Goal: Task Accomplishment & Management: Complete application form

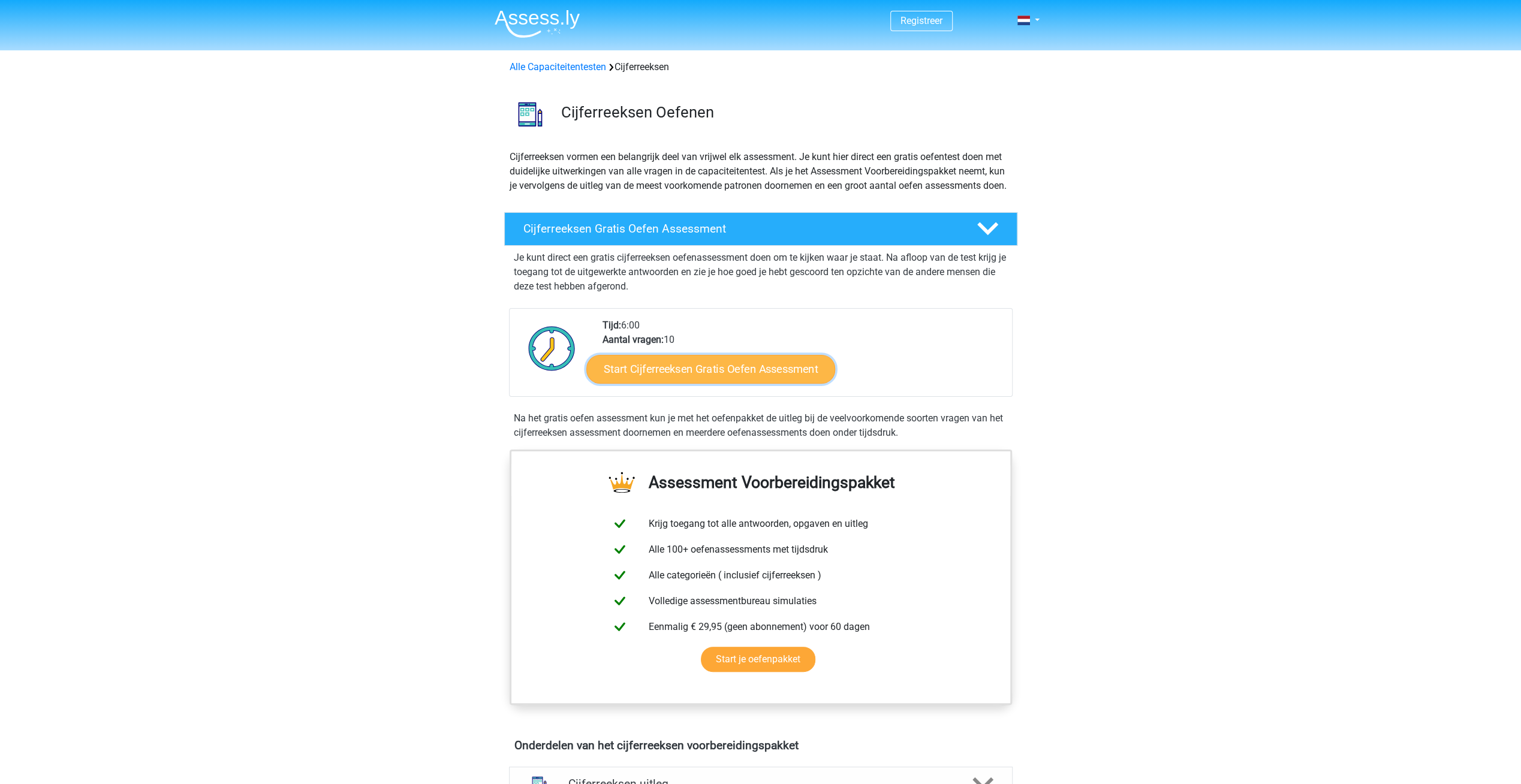
click at [677, 380] on link "Start Cijferreeksen Gratis Oefen Assessment" at bounding box center [711, 369] width 249 height 29
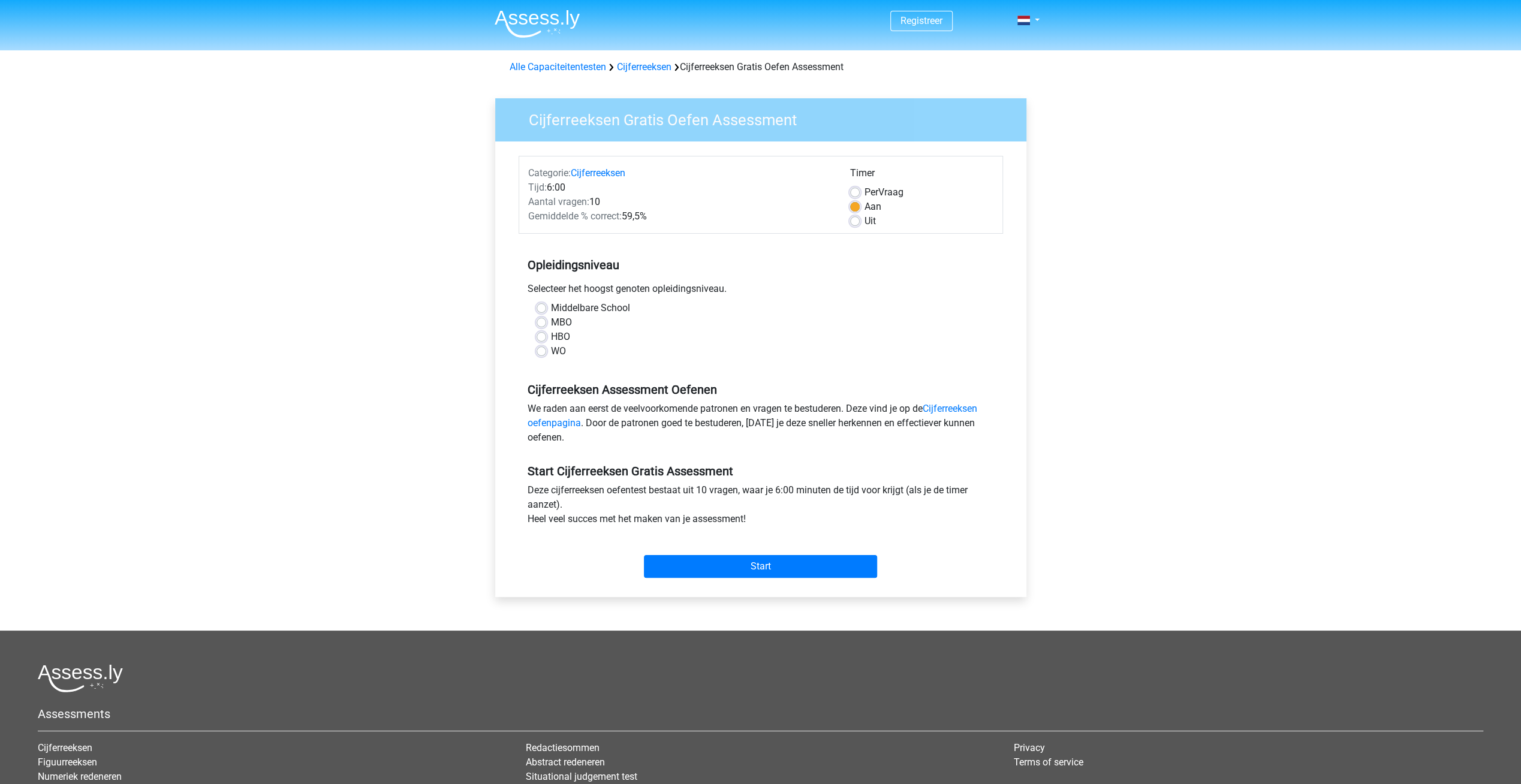
click at [551, 306] on label "Middelbare School" at bounding box center [590, 307] width 79 height 14
click at [545, 306] on input "Middelbare School" at bounding box center [542, 307] width 10 height 12
radio input "true"
click at [762, 559] on input "Start" at bounding box center [760, 566] width 233 height 23
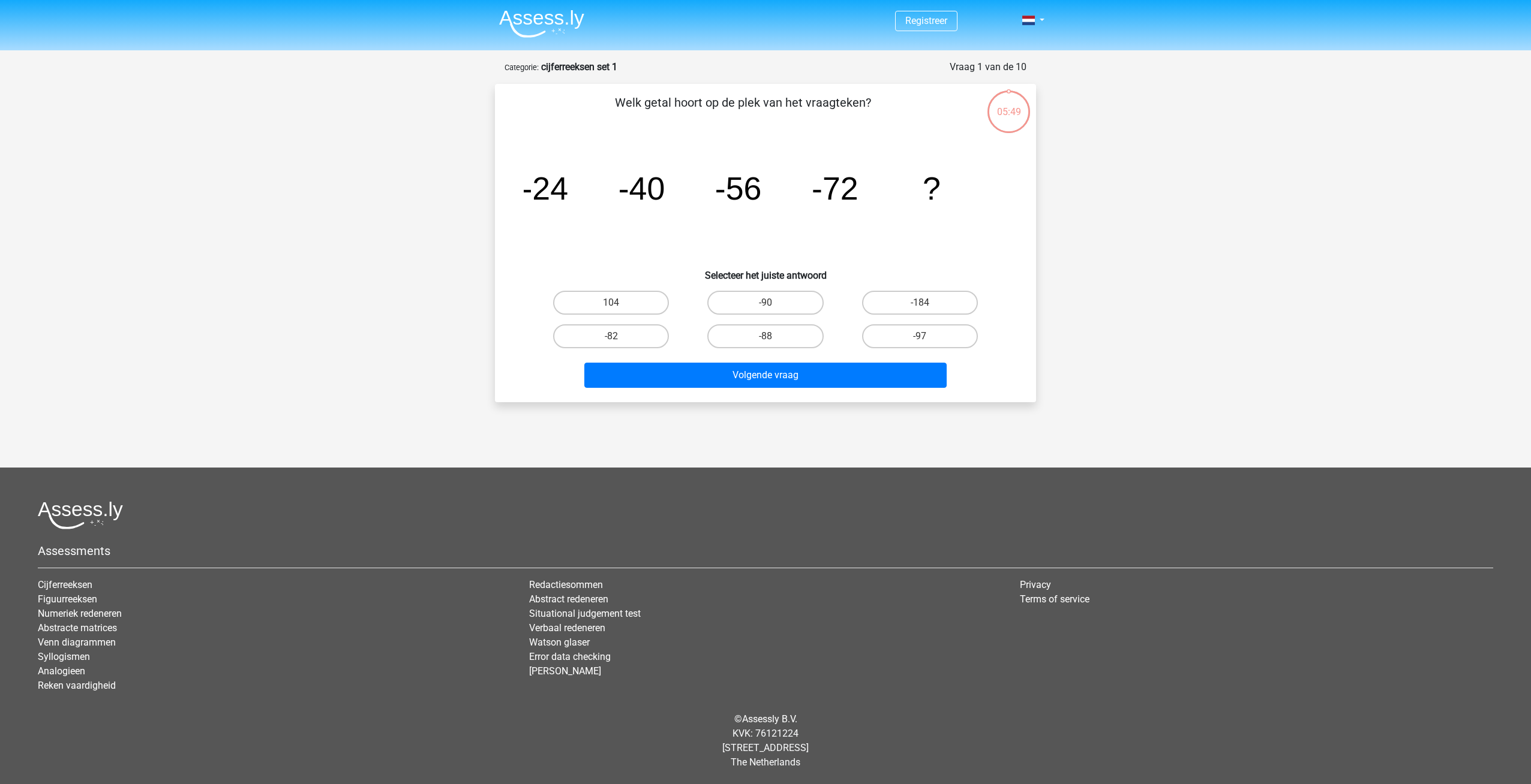
click at [767, 337] on input "-88" at bounding box center [769, 340] width 7 height 7
radio input "true"
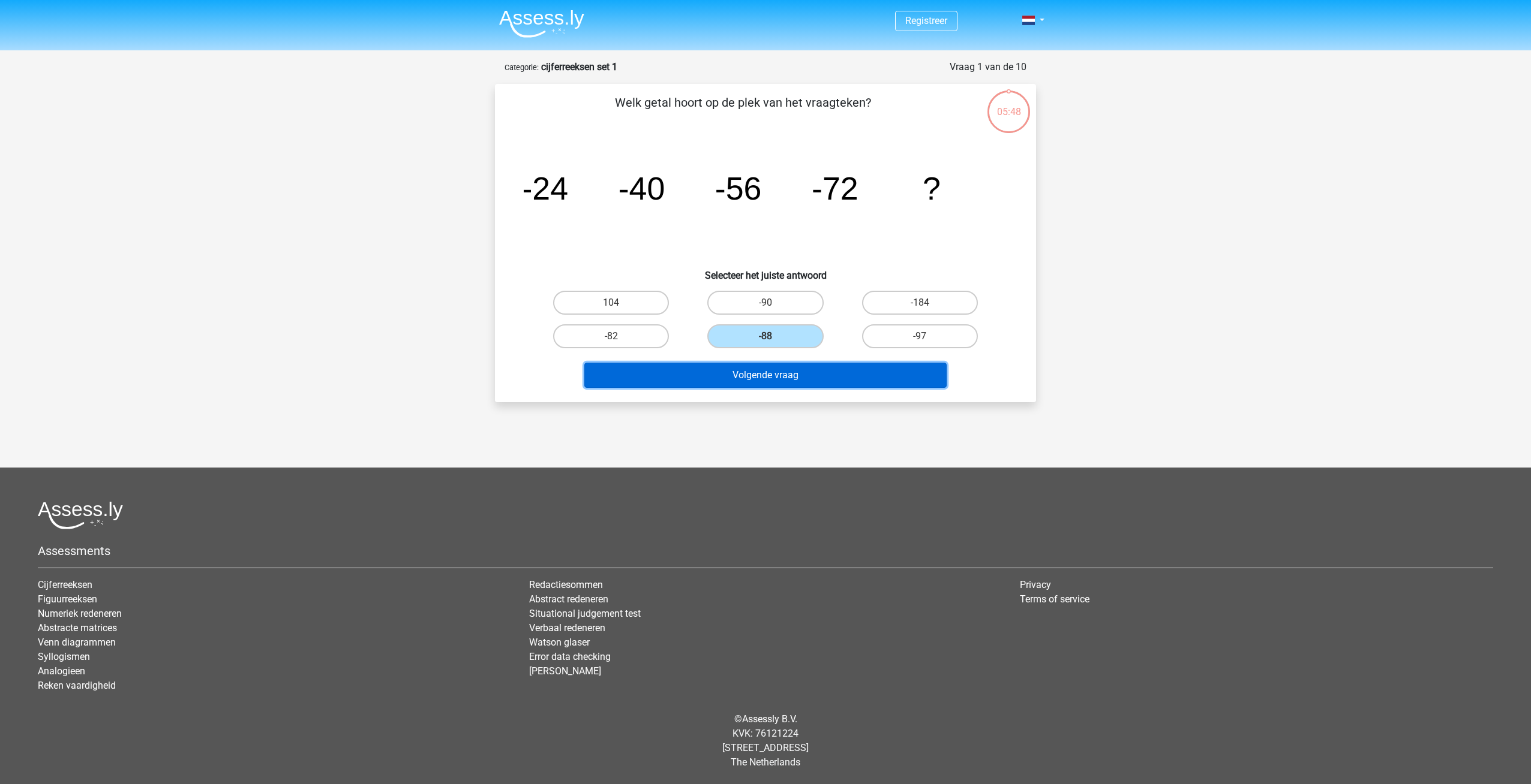
click at [775, 378] on button "Volgende vraag" at bounding box center [766, 375] width 363 height 26
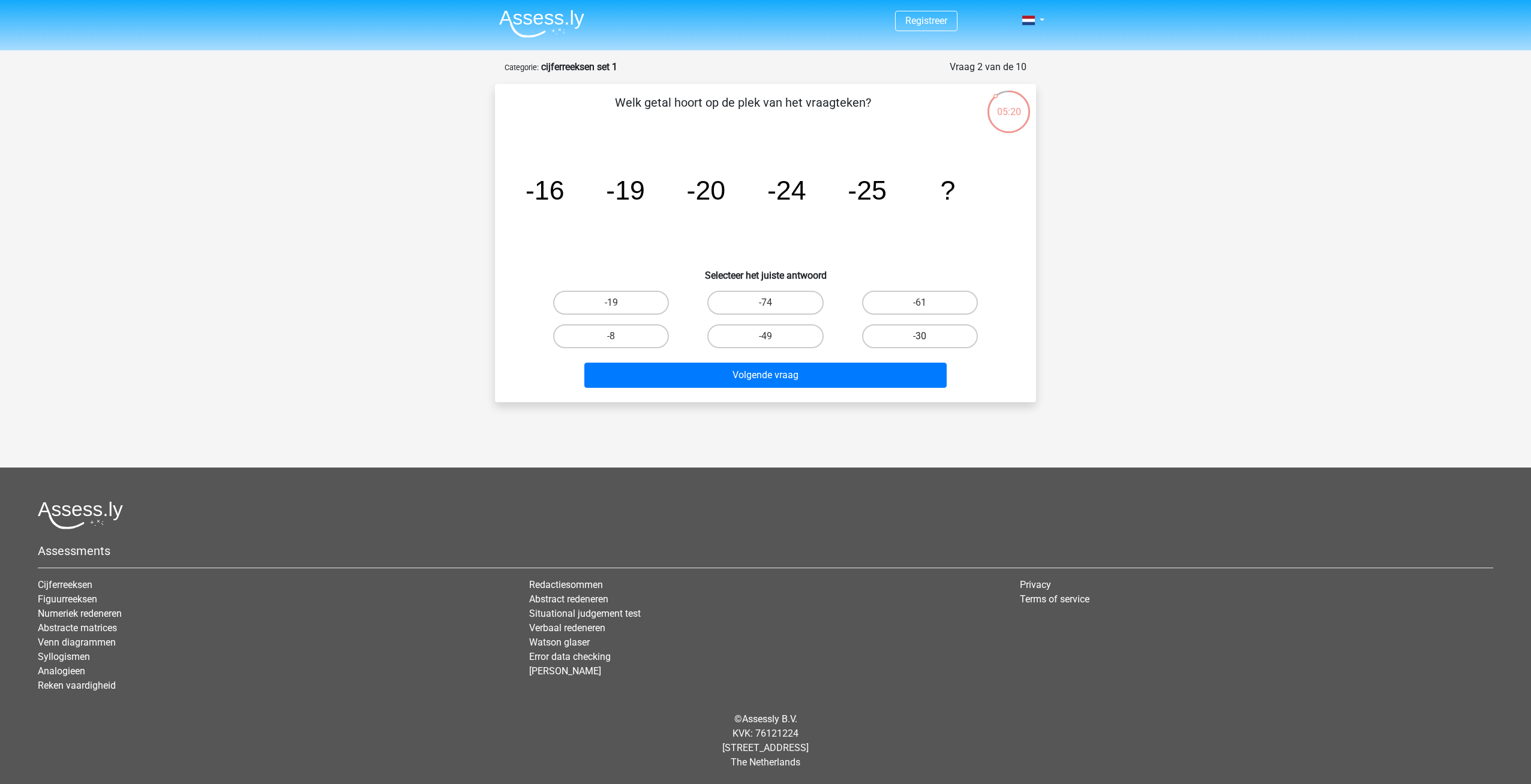
click at [922, 335] on label "-30" at bounding box center [920, 336] width 115 height 24
click at [922, 336] on input "-30" at bounding box center [923, 340] width 7 height 7
radio input "true"
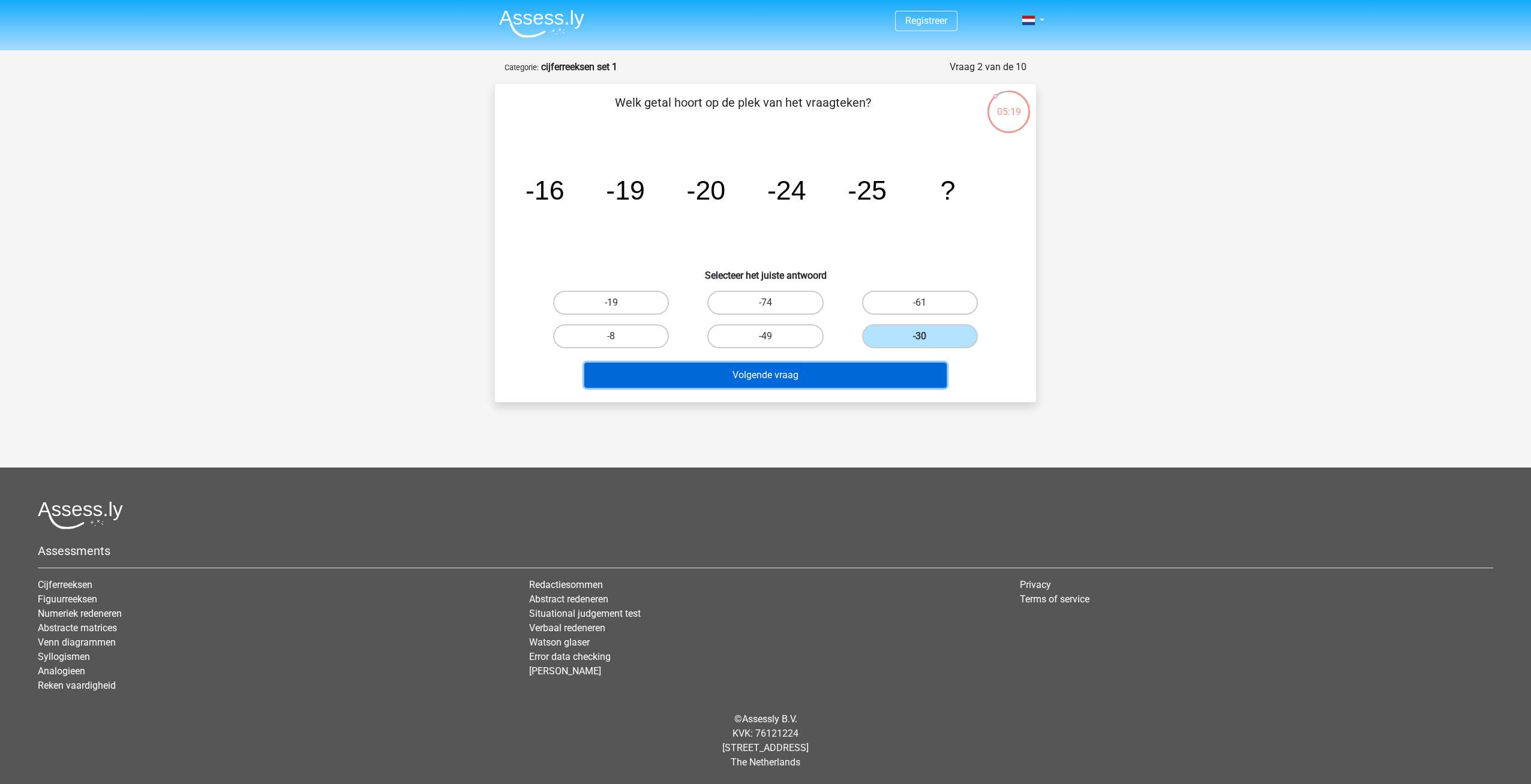
click at [808, 370] on button "Volgende vraag" at bounding box center [766, 375] width 363 height 26
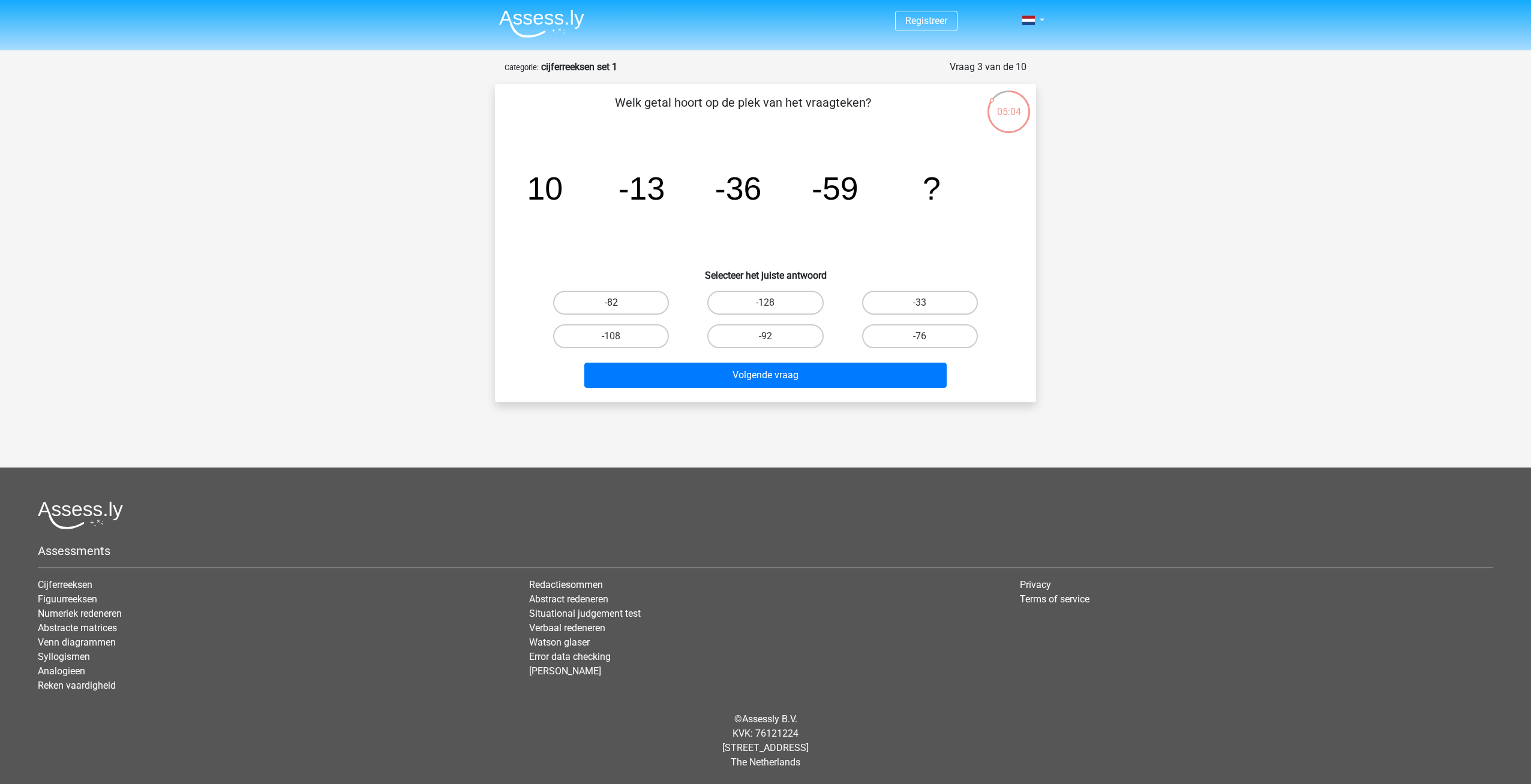
click at [634, 301] on label "-82" at bounding box center [611, 303] width 115 height 24
click at [619, 303] on input "-82" at bounding box center [615, 306] width 7 height 7
radio input "true"
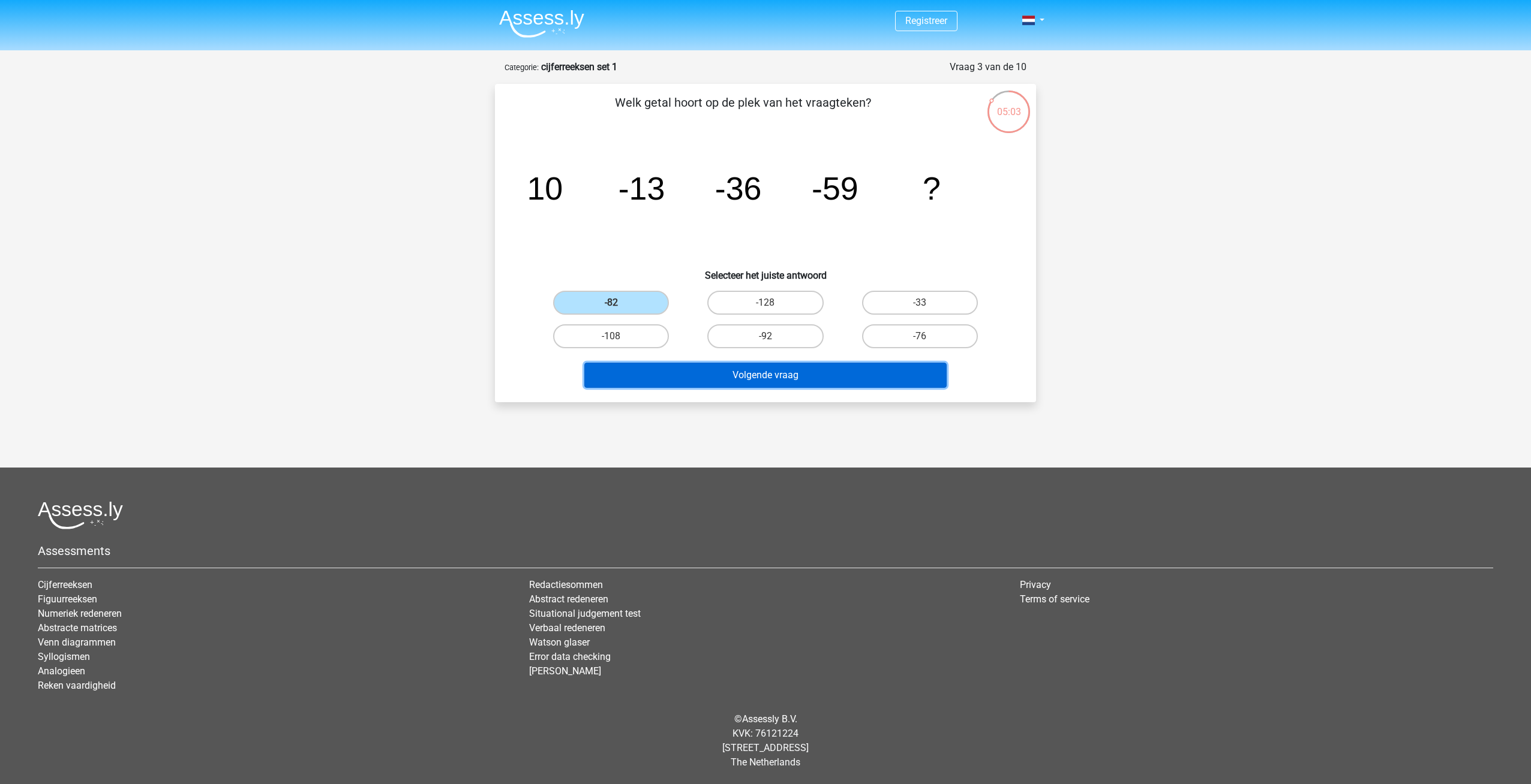
click at [779, 375] on button "Volgende vraag" at bounding box center [766, 375] width 363 height 26
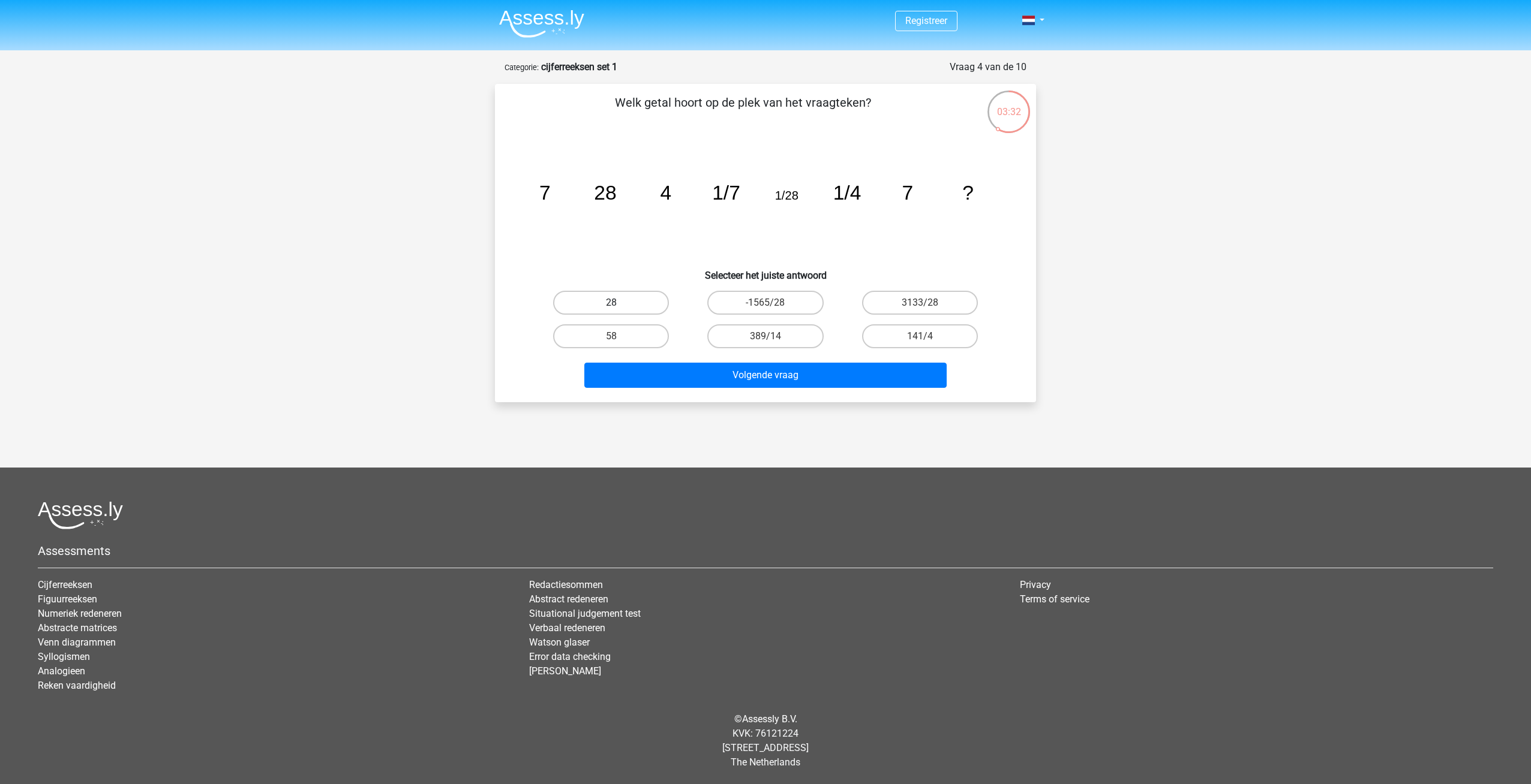
click at [613, 300] on label "28" at bounding box center [611, 303] width 115 height 24
click at [613, 303] on input "28" at bounding box center [615, 306] width 7 height 7
radio input "true"
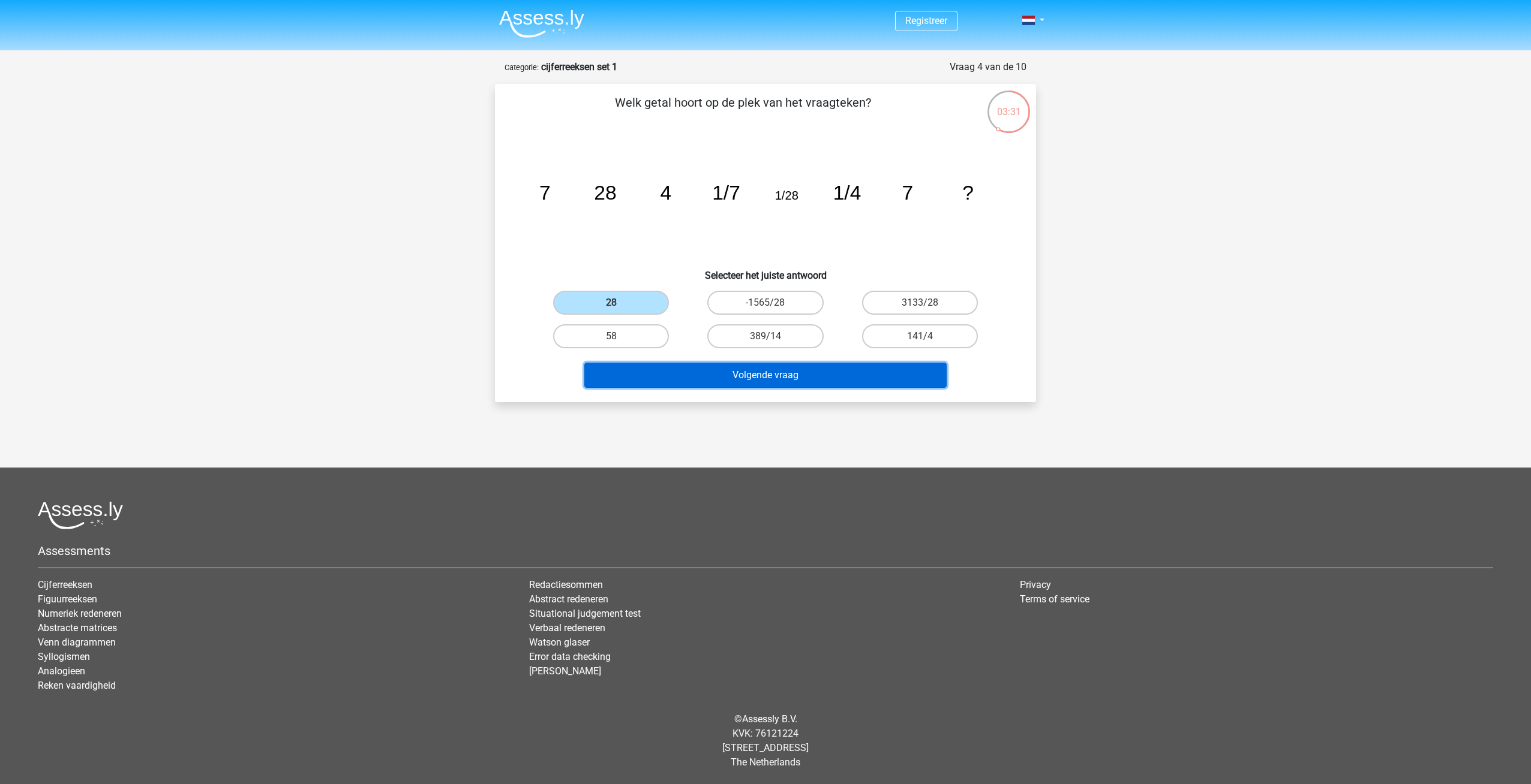
click at [790, 377] on button "Volgende vraag" at bounding box center [766, 375] width 363 height 26
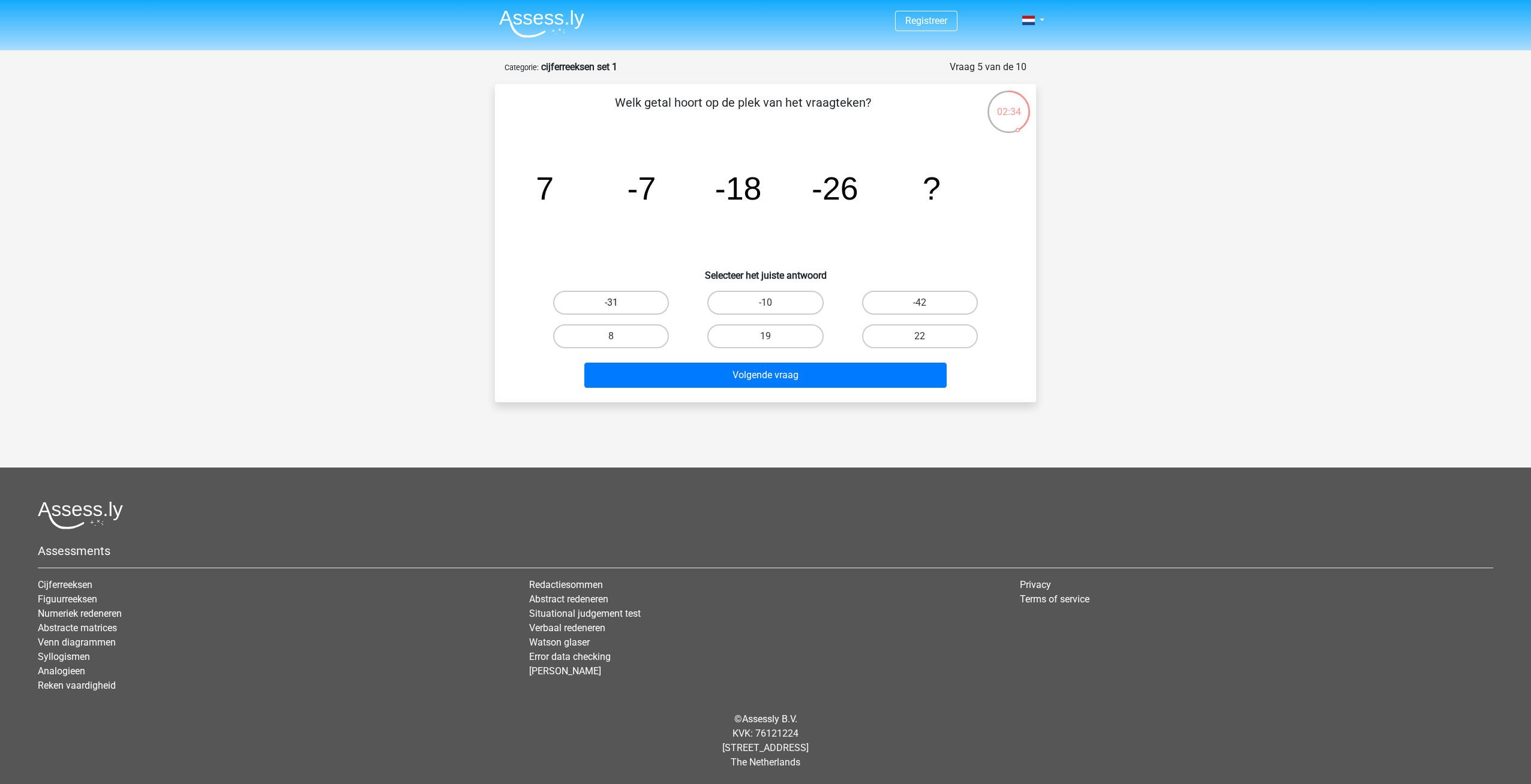
click at [617, 299] on label "-31" at bounding box center [611, 303] width 115 height 24
click at [617, 303] on input "-31" at bounding box center [615, 306] width 7 height 7
radio input "true"
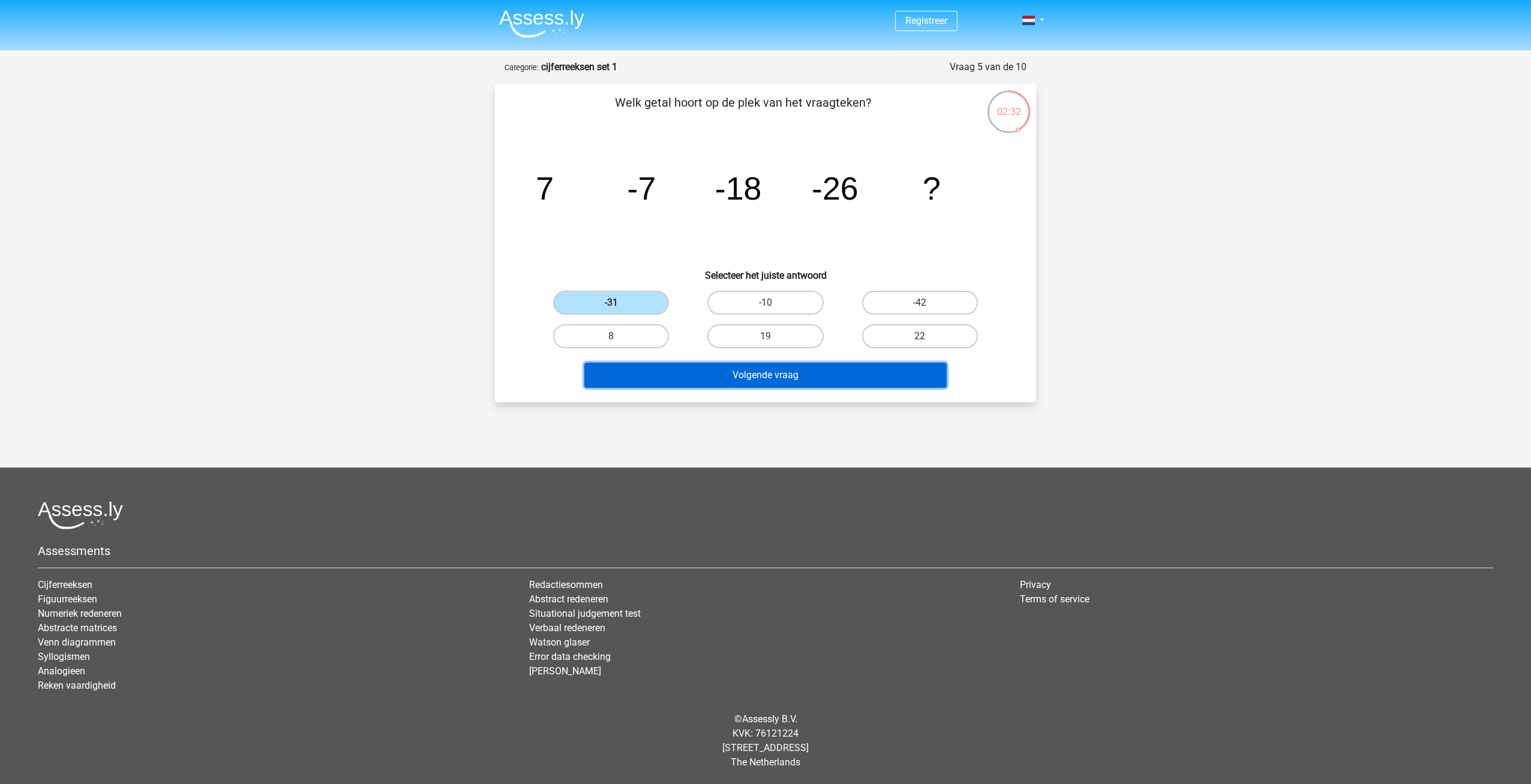
click at [799, 372] on button "Volgende vraag" at bounding box center [766, 375] width 363 height 26
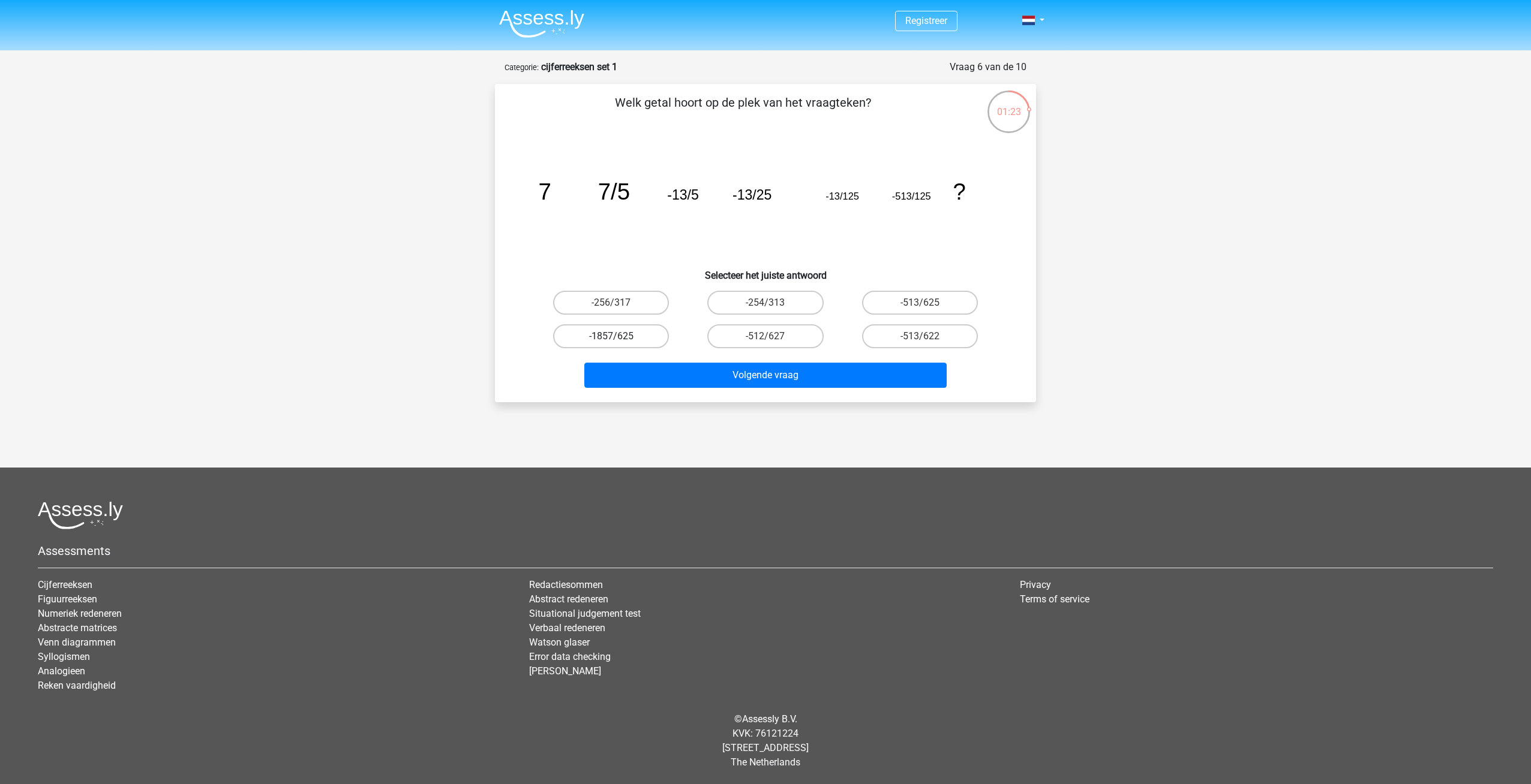
click at [639, 336] on label "-1857/625" at bounding box center [611, 336] width 115 height 24
click at [619, 336] on input "-1857/625" at bounding box center [615, 340] width 7 height 7
radio input "true"
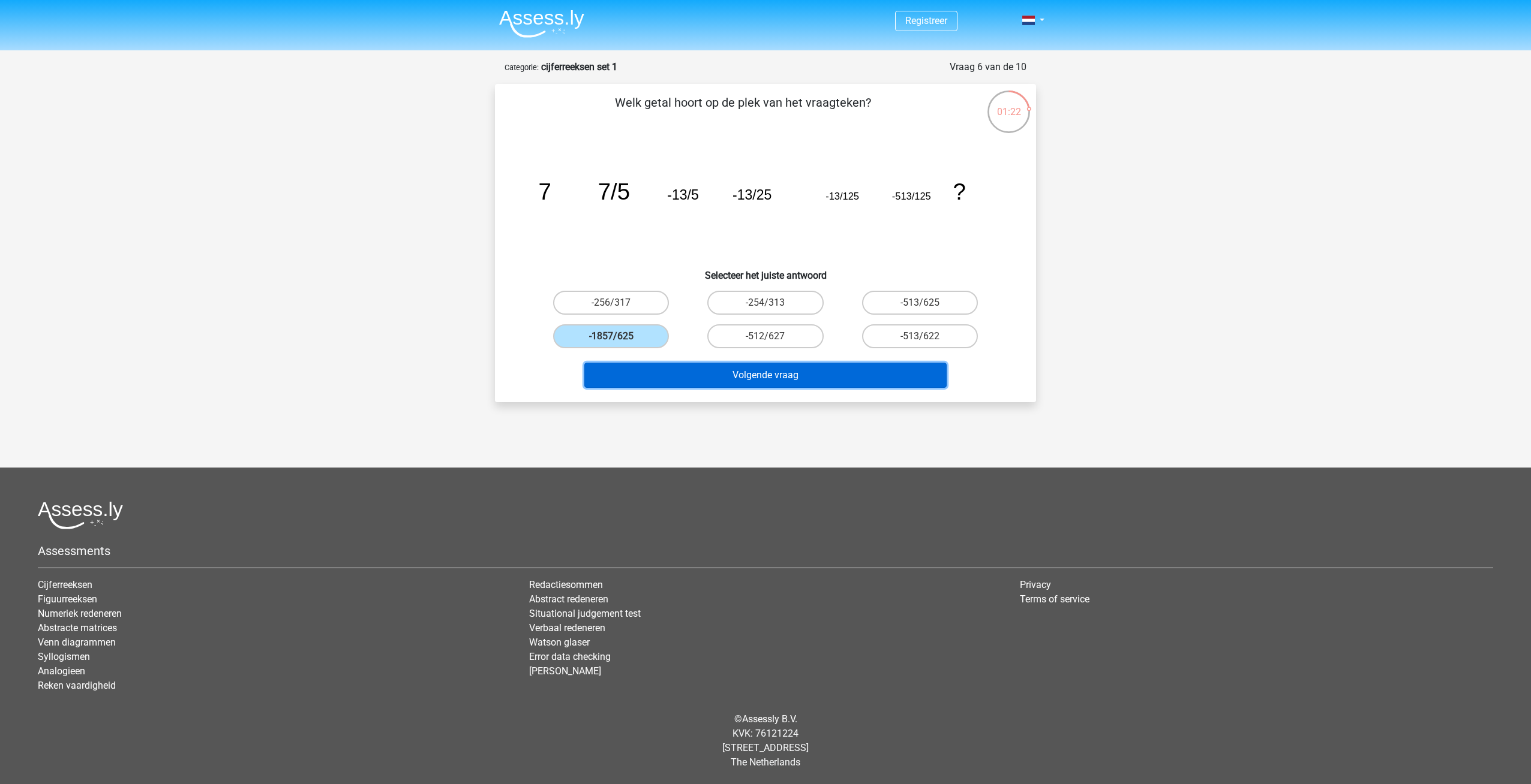
click at [808, 381] on button "Volgende vraag" at bounding box center [766, 375] width 363 height 26
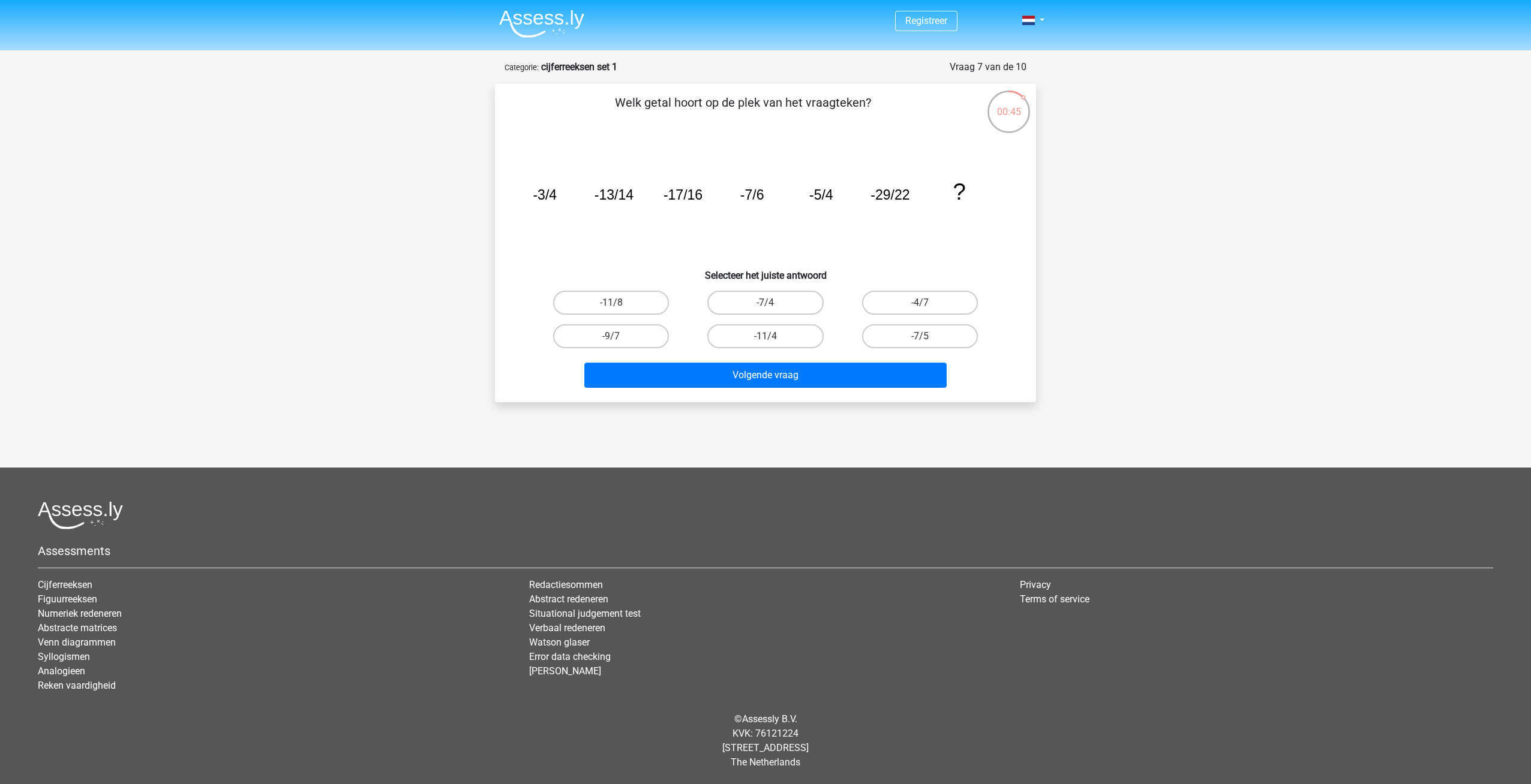
click at [612, 303] on input "-11/8" at bounding box center [615, 306] width 7 height 7
radio input "true"
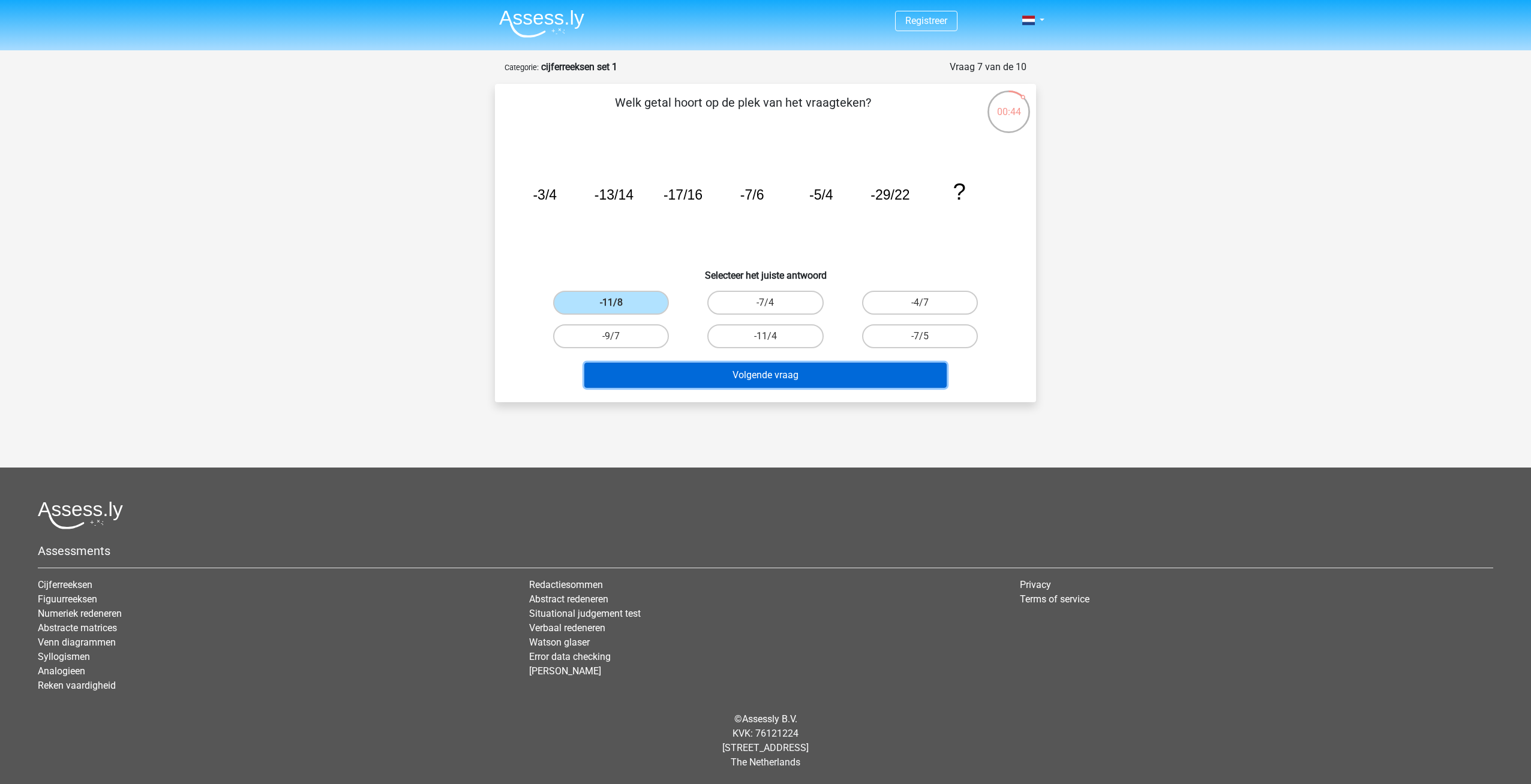
click at [789, 376] on button "Volgende vraag" at bounding box center [766, 375] width 363 height 26
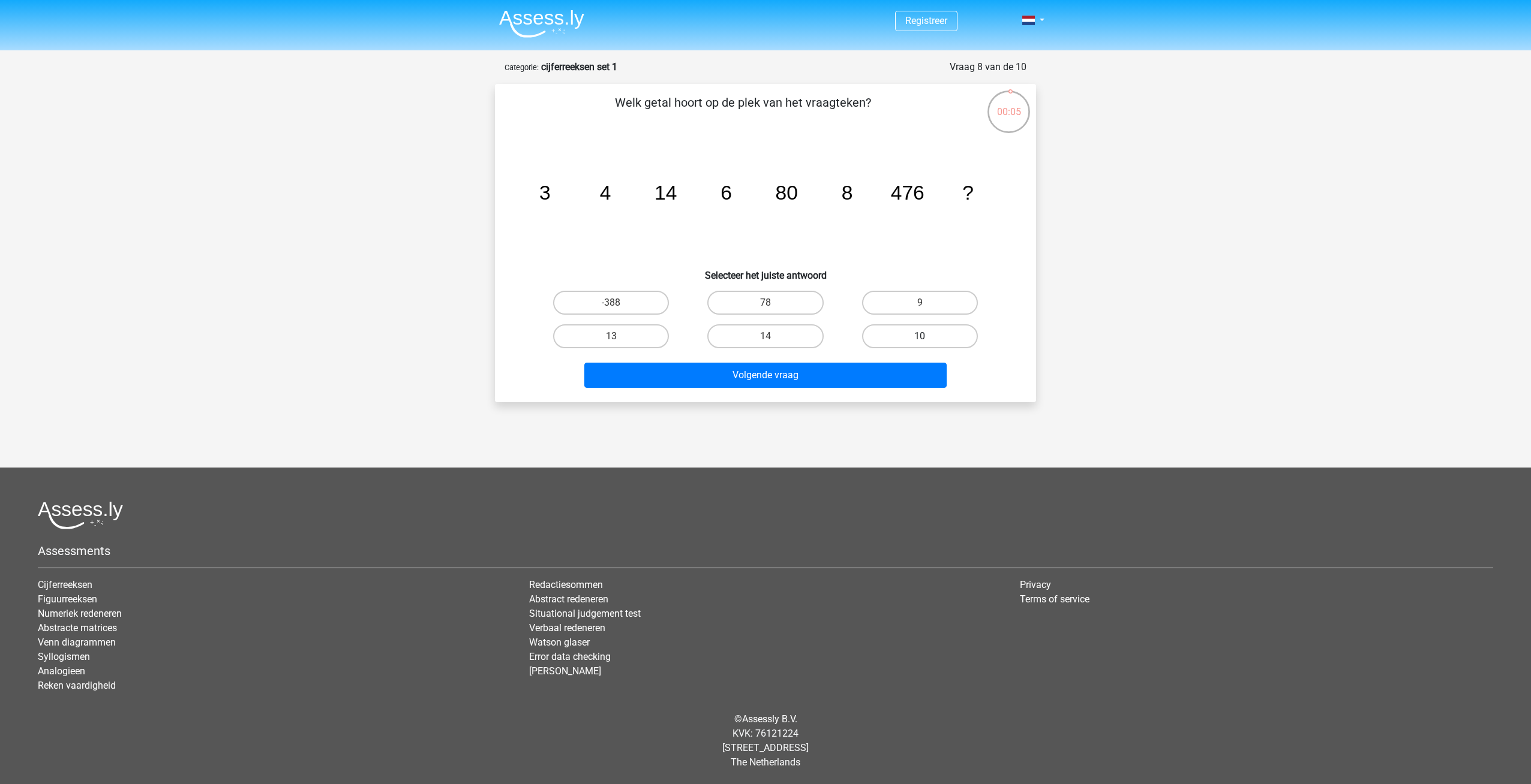
click at [914, 338] on label "10" at bounding box center [920, 336] width 115 height 24
click at [920, 338] on input "10" at bounding box center [923, 340] width 7 height 7
radio input "true"
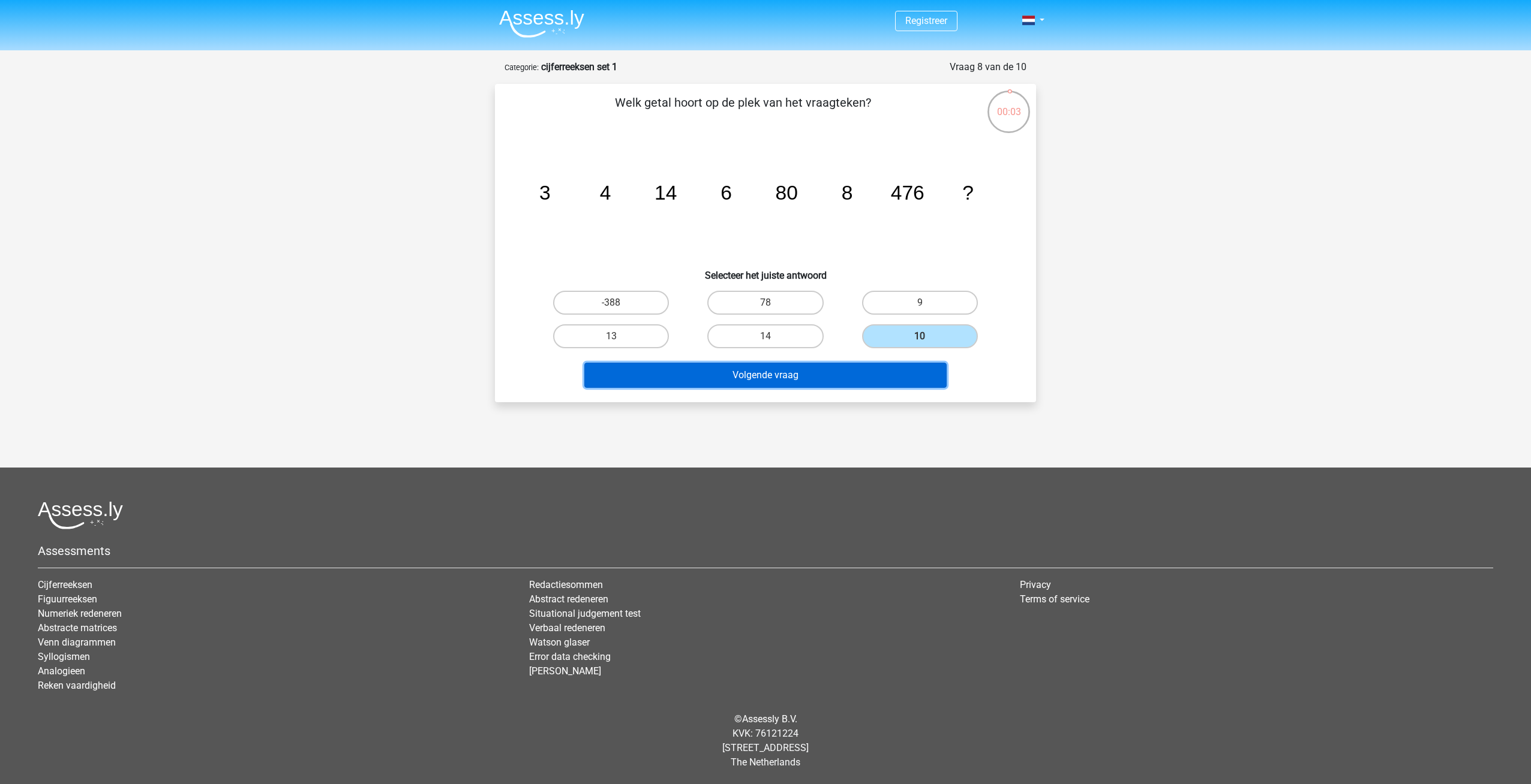
click at [815, 370] on button "Volgende vraag" at bounding box center [766, 375] width 363 height 26
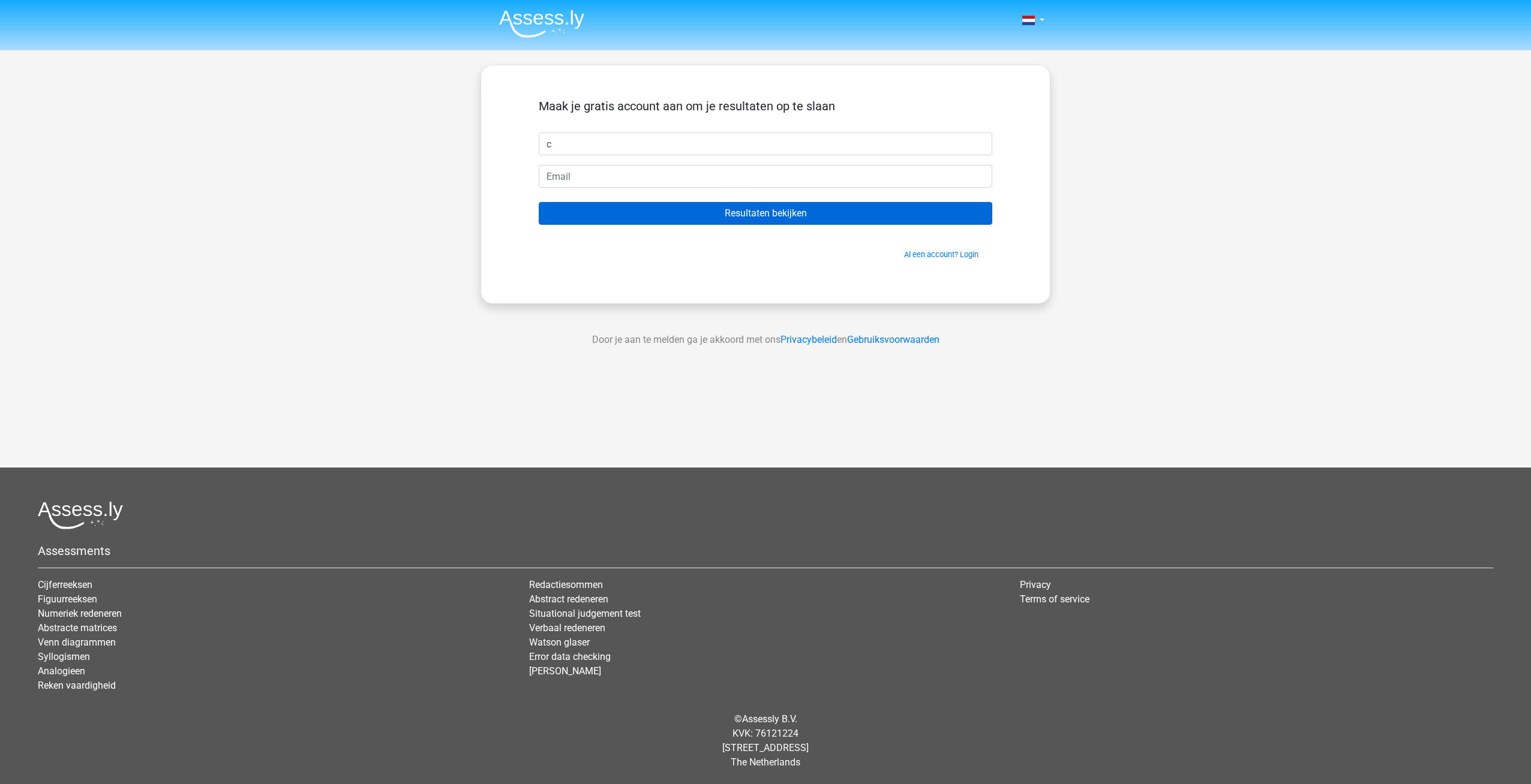
type input "c"
click at [771, 212] on input "Resultaten bekijken" at bounding box center [766, 214] width 454 height 23
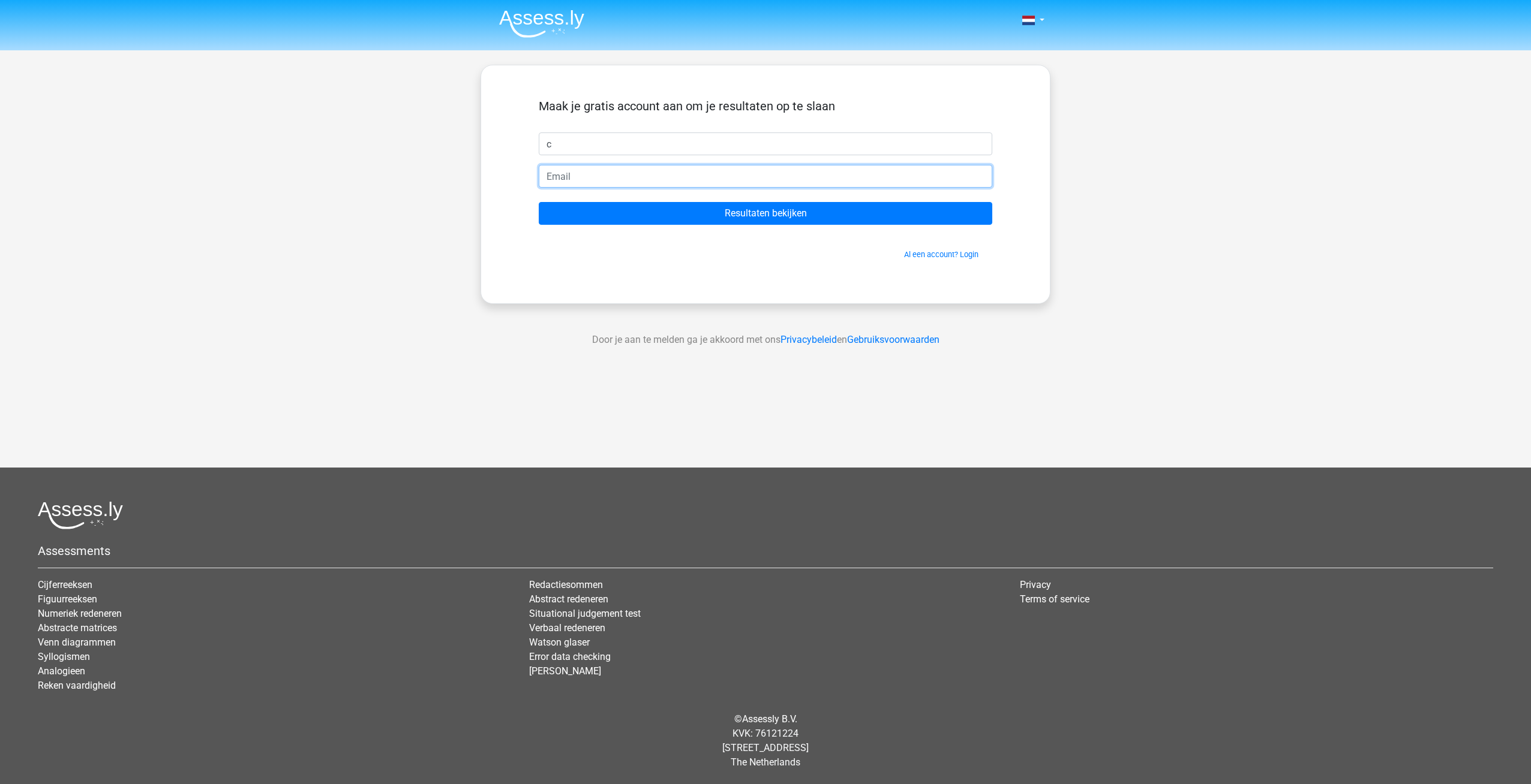
click at [586, 179] on input "email" at bounding box center [766, 176] width 454 height 23
type input "[PERSON_NAME][EMAIL_ADDRESS][DOMAIN_NAME]"
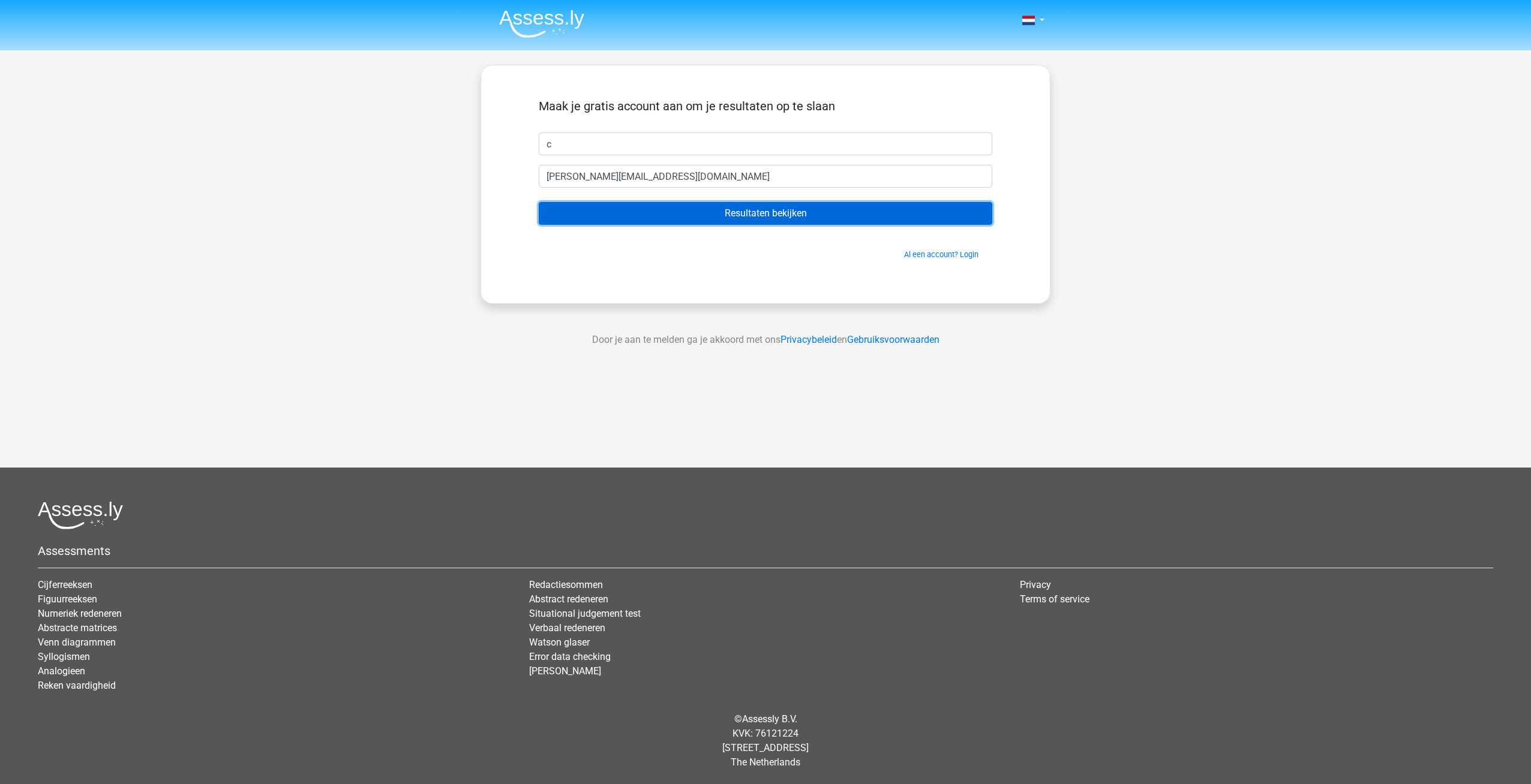
click at [784, 214] on input "Resultaten bekijken" at bounding box center [766, 214] width 454 height 23
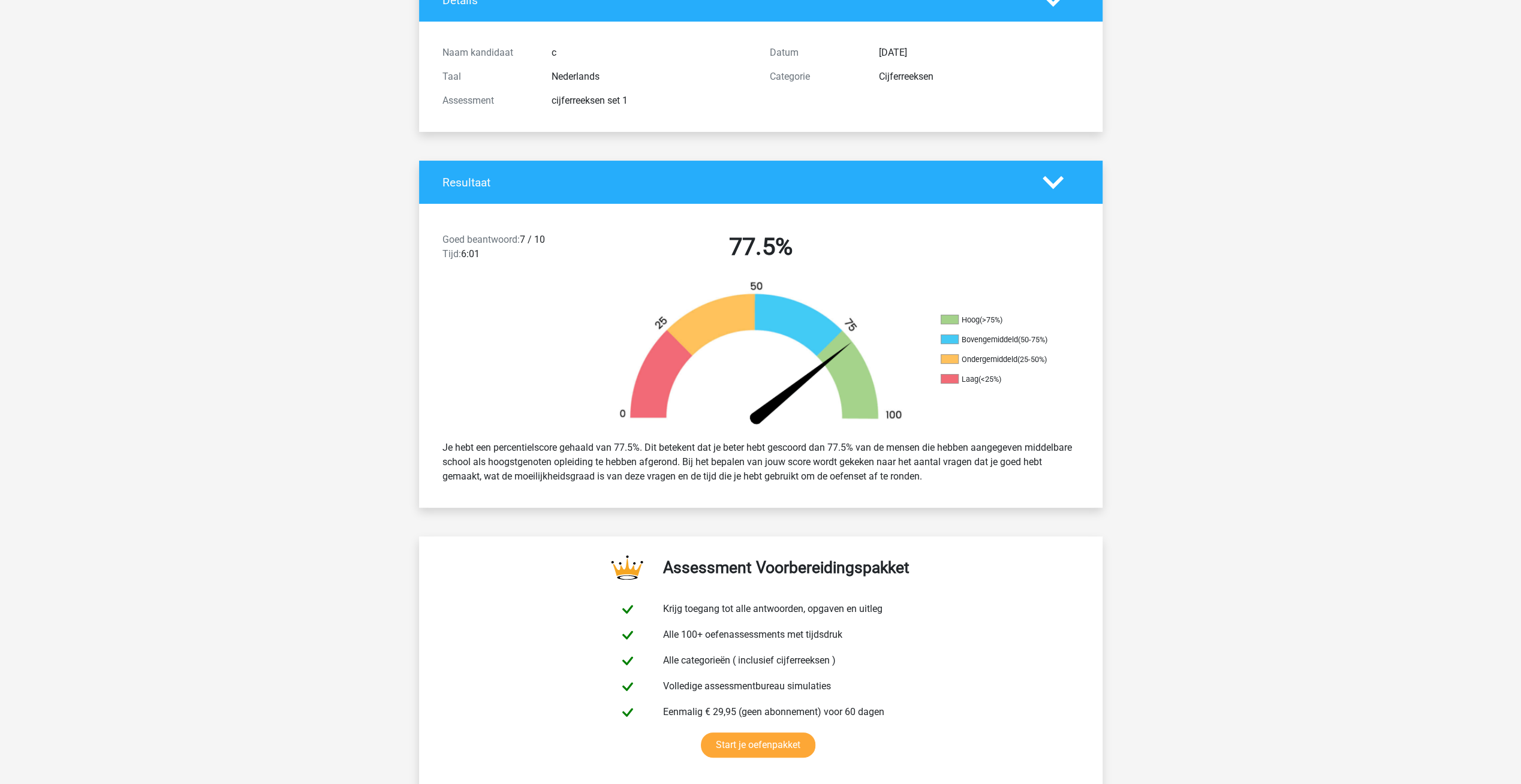
scroll to position [120, 0]
